Goal: Task Accomplishment & Management: Manage account settings

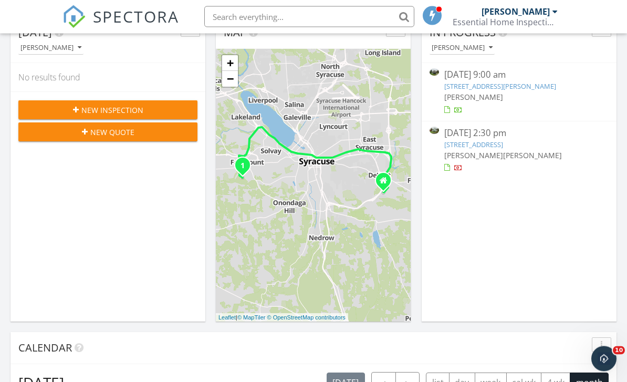
scroll to position [89, 0]
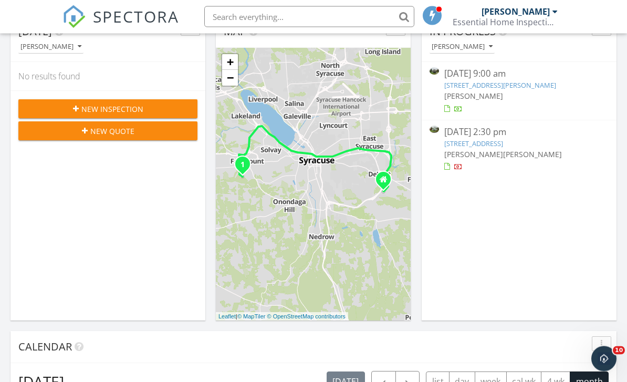
click at [508, 131] on div "09/25/25 2:30 pm" at bounding box center [518, 132] width 149 height 13
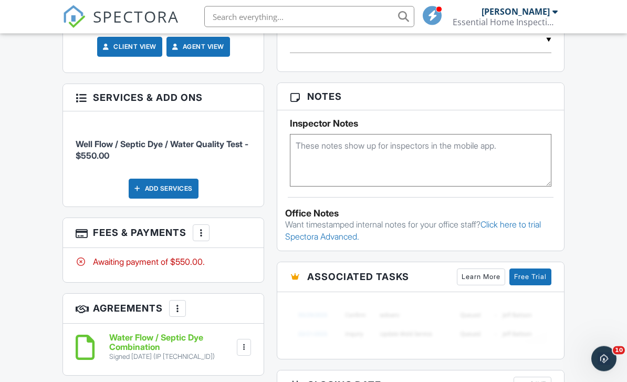
scroll to position [641, 0]
click at [205, 227] on div at bounding box center [201, 232] width 10 height 10
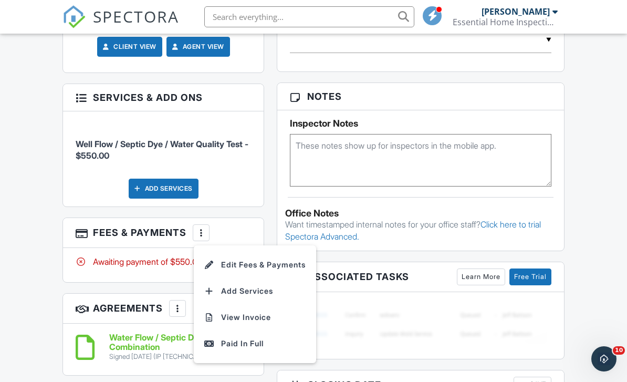
click at [271, 262] on li "Edit Fees & Payments" at bounding box center [255, 264] width 110 height 26
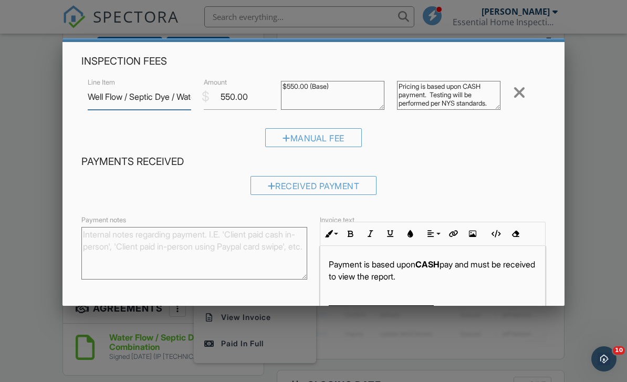
scroll to position [37, 0]
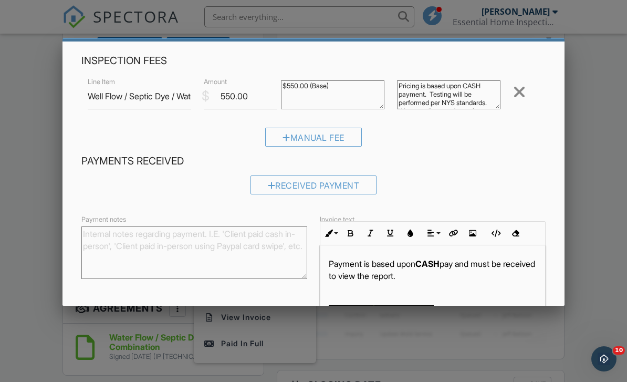
click at [484, 263] on p "Payment is based upon CASH pay and must be received to view the report." at bounding box center [433, 270] width 208 height 24
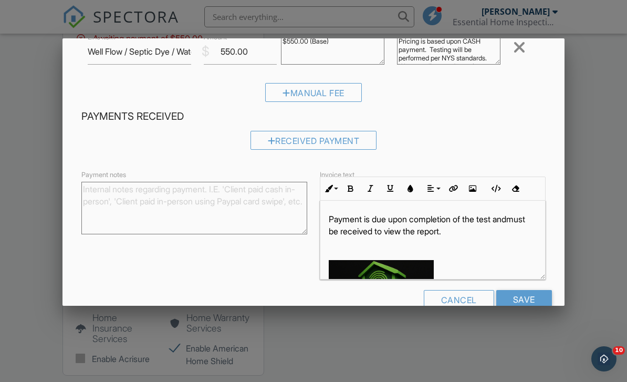
scroll to position [81, 0]
click at [534, 300] on input "Save" at bounding box center [524, 299] width 56 height 19
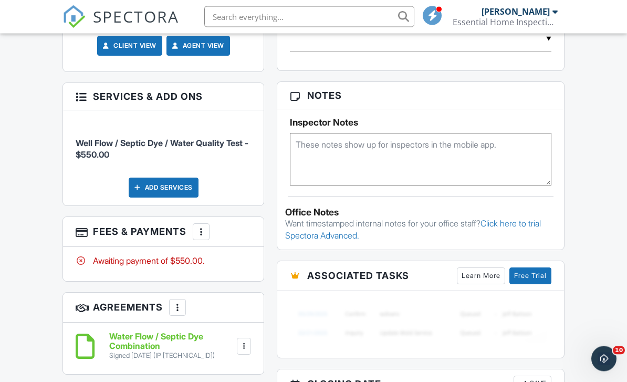
scroll to position [642, 0]
click at [198, 234] on div "More" at bounding box center [201, 231] width 17 height 17
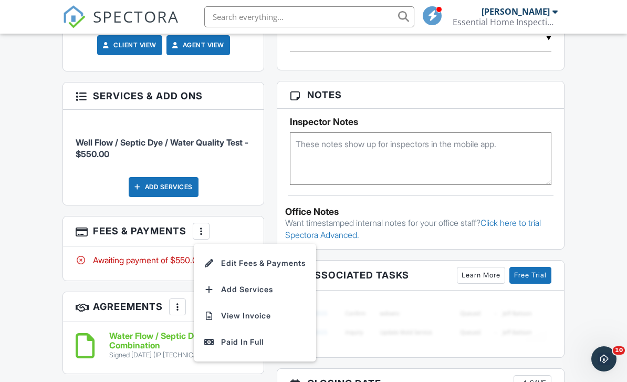
click at [248, 342] on div "Paid In Full" at bounding box center [254, 341] width 101 height 13
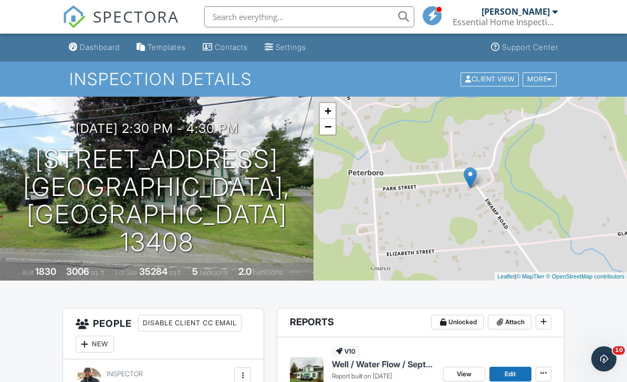
click at [88, 45] on div "Dashboard" at bounding box center [100, 47] width 40 height 9
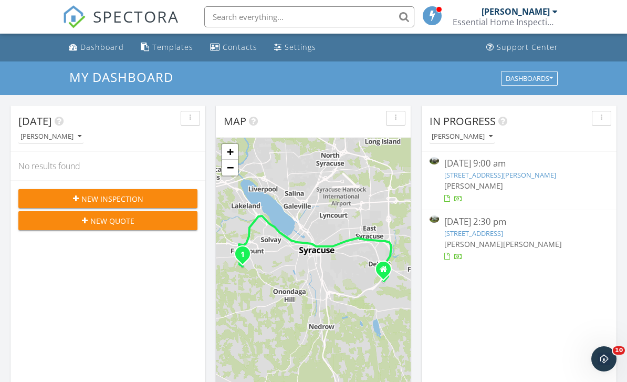
click at [493, 167] on div "[DATE] 9:00 am" at bounding box center [518, 163] width 149 height 13
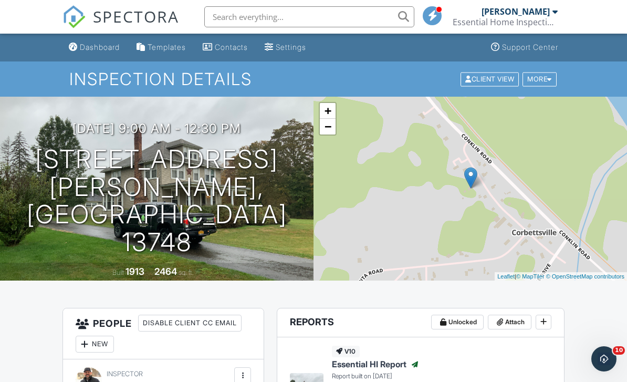
click at [81, 47] on div "Dashboard" at bounding box center [100, 47] width 40 height 9
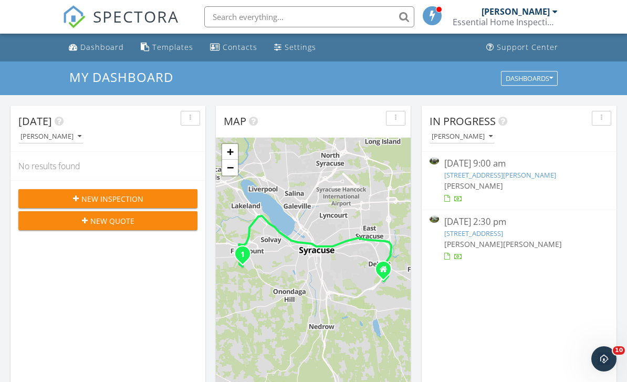
click at [481, 224] on div "[DATE] 2:30 pm" at bounding box center [518, 221] width 149 height 13
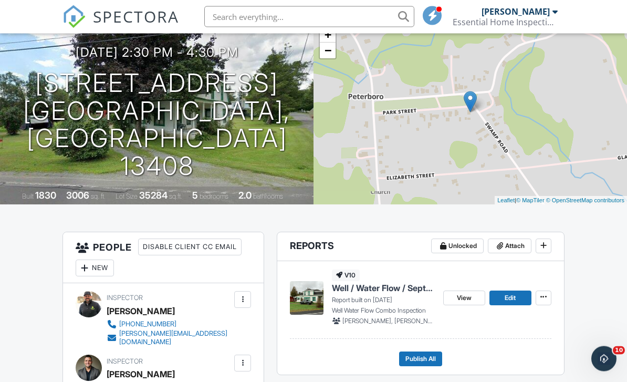
scroll to position [80, 0]
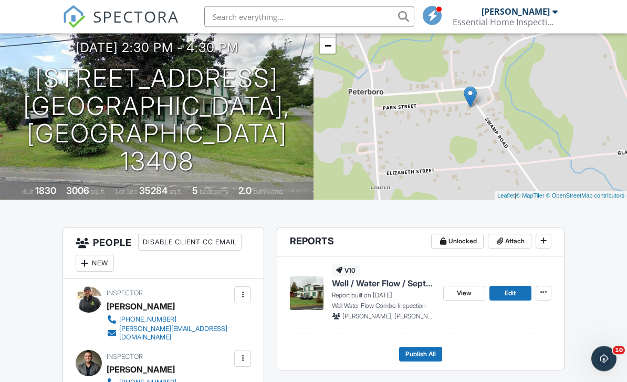
click at [307, 289] on img at bounding box center [307, 294] width 34 height 34
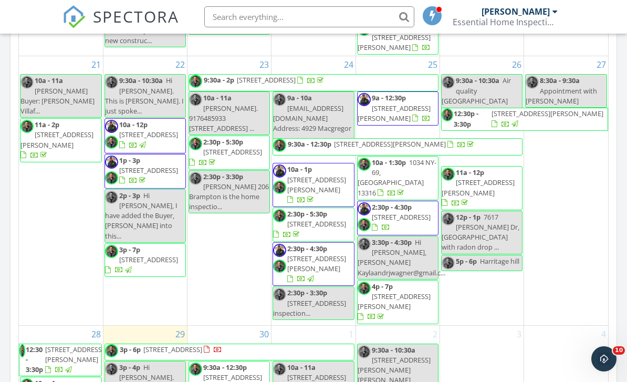
scroll to position [514, 0]
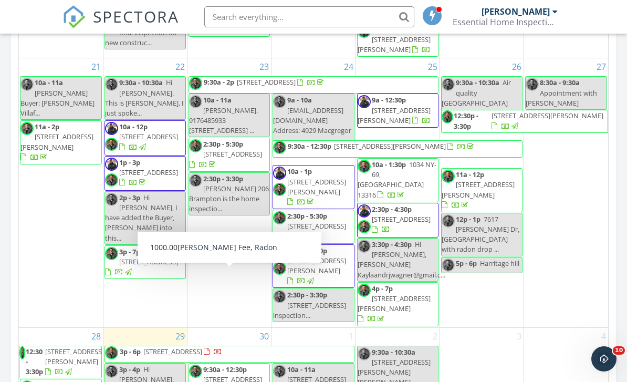
click at [188, 346] on span "135 Peridot Dr, Syracuse 13219" at bounding box center [172, 350] width 59 height 9
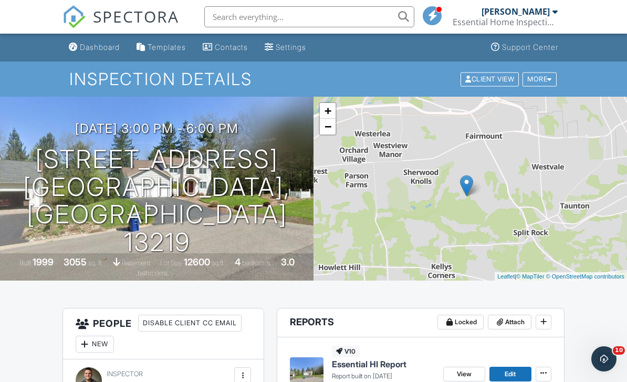
click at [93, 51] on div "Dashboard" at bounding box center [100, 47] width 40 height 9
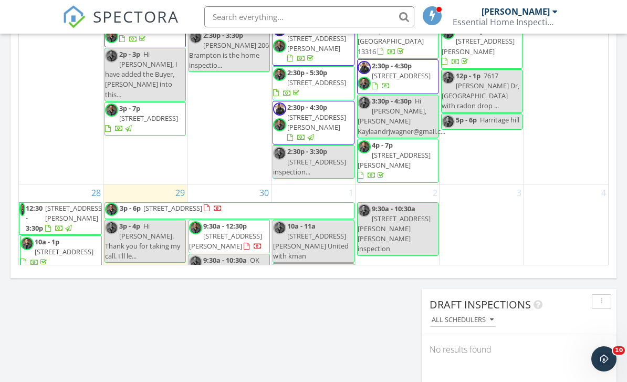
scroll to position [693, 0]
click at [518, 185] on div "3" at bounding box center [481, 264] width 83 height 158
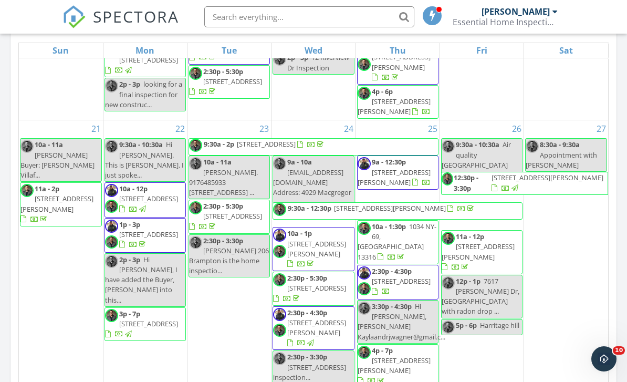
scroll to position [453, 0]
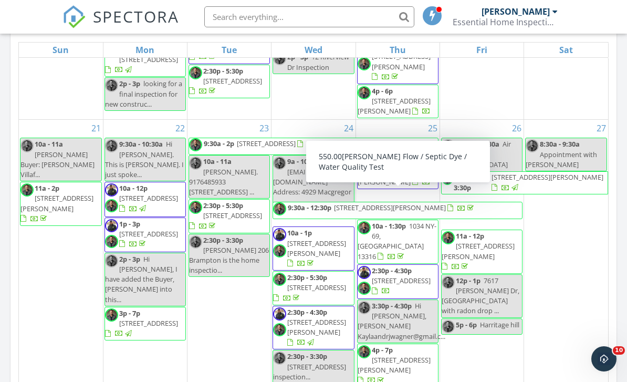
click at [417, 276] on span "[STREET_ADDRESS]" at bounding box center [401, 280] width 59 height 9
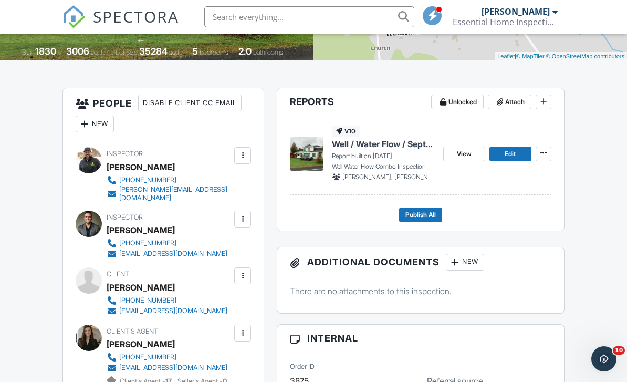
click at [461, 150] on span "View" at bounding box center [464, 154] width 15 height 10
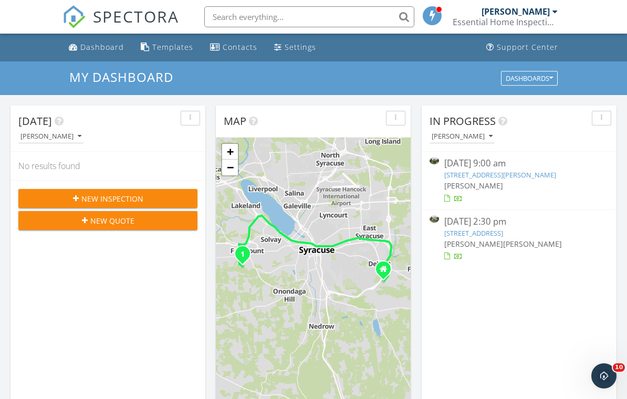
click at [467, 228] on link "[STREET_ADDRESS]" at bounding box center [473, 232] width 59 height 9
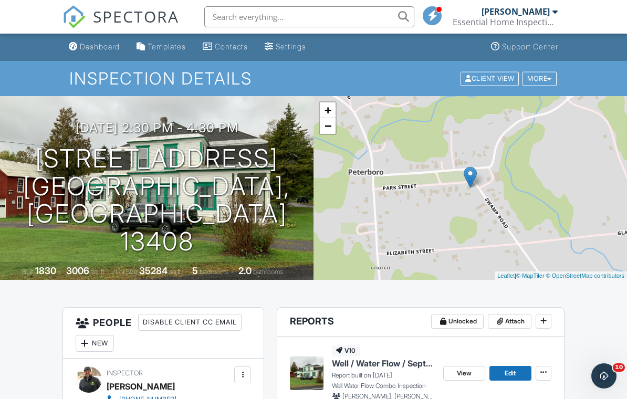
scroll to position [188, 0]
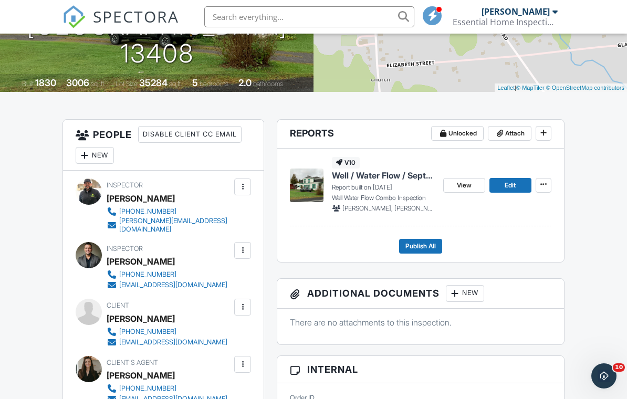
click at [459, 178] on link "View" at bounding box center [464, 185] width 42 height 15
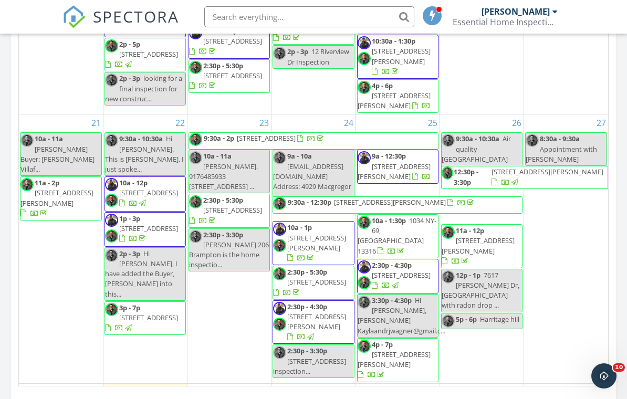
scroll to position [615, 0]
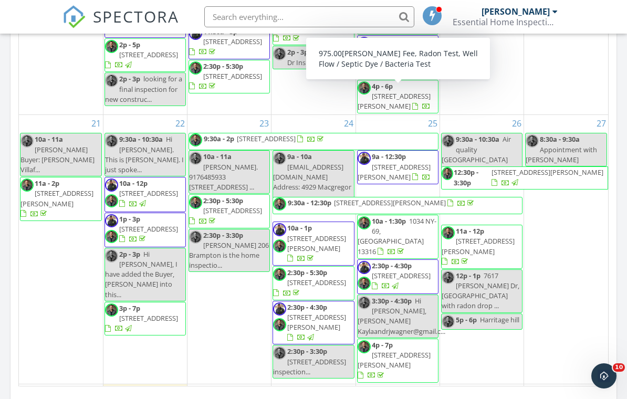
click at [399, 162] on span "18 Corbettsville Rd, Conklin 13748" at bounding box center [394, 171] width 73 height 19
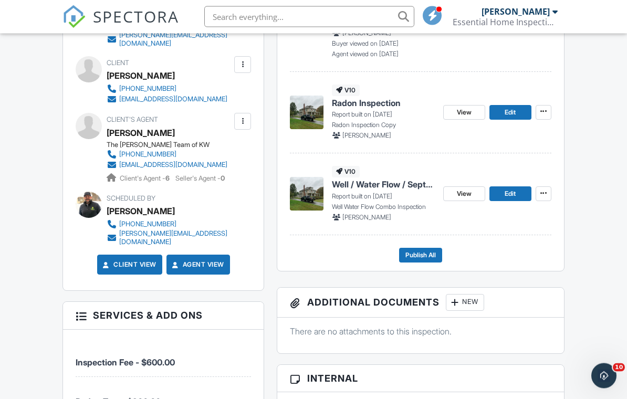
scroll to position [374, 0]
click at [463, 191] on span "View" at bounding box center [464, 193] width 15 height 10
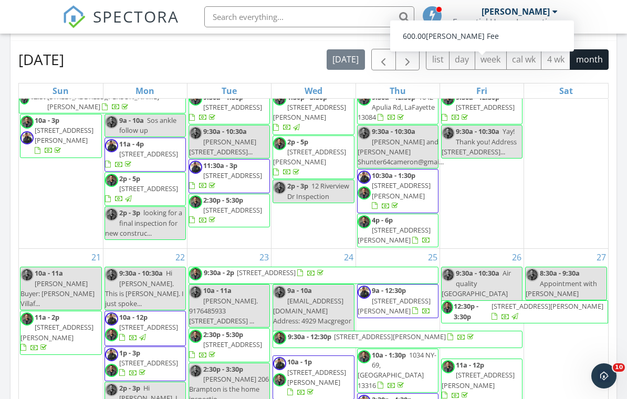
scroll to position [606, 0]
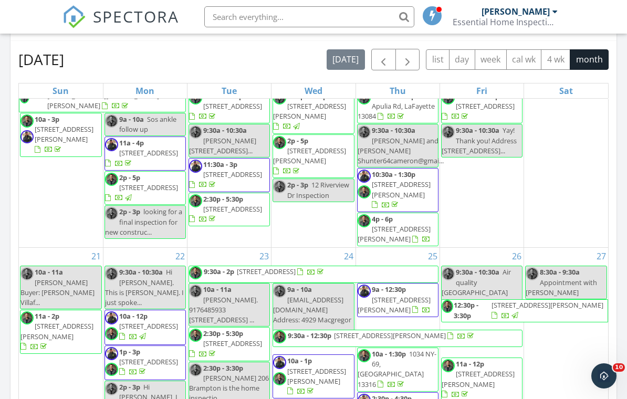
click at [231, 369] on div "23 9:30a - 2p 19 Highland St, Skaneateles 13152 10a - 11a Andrew Yenawine. 9176…" at bounding box center [228, 382] width 83 height 268
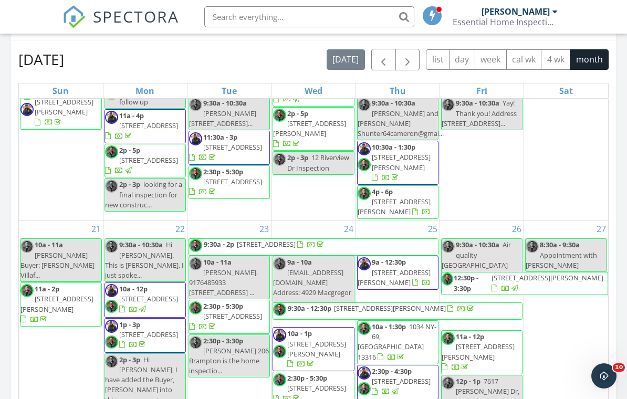
scroll to position [626, 0]
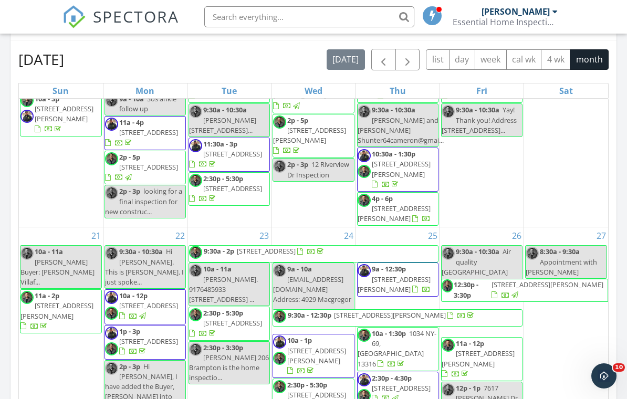
click at [567, 331] on div "27 8:30a - 9:30a Appointment with Tony Gallo" at bounding box center [566, 361] width 84 height 268
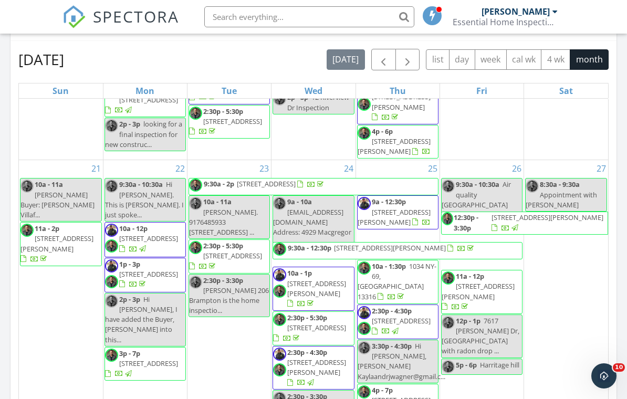
scroll to position [693, 0]
